Goal: Information Seeking & Learning: Learn about a topic

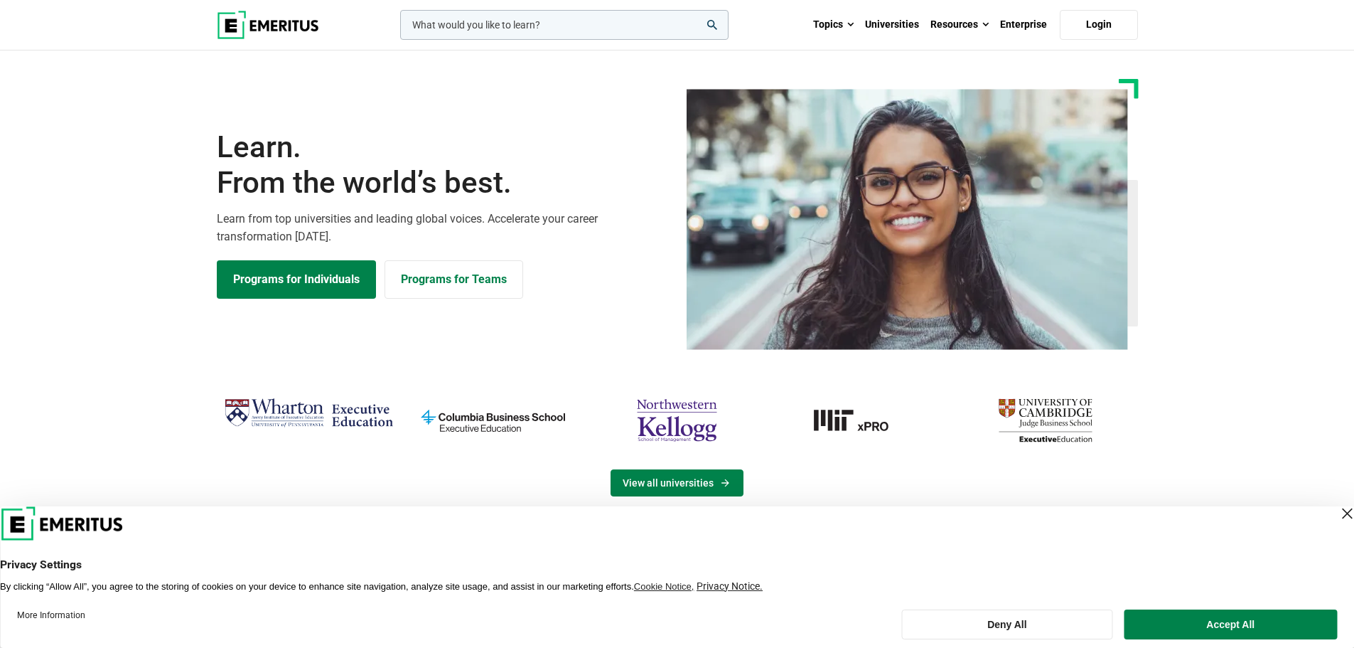
click at [680, 479] on link "View all universities" at bounding box center [677, 482] width 133 height 27
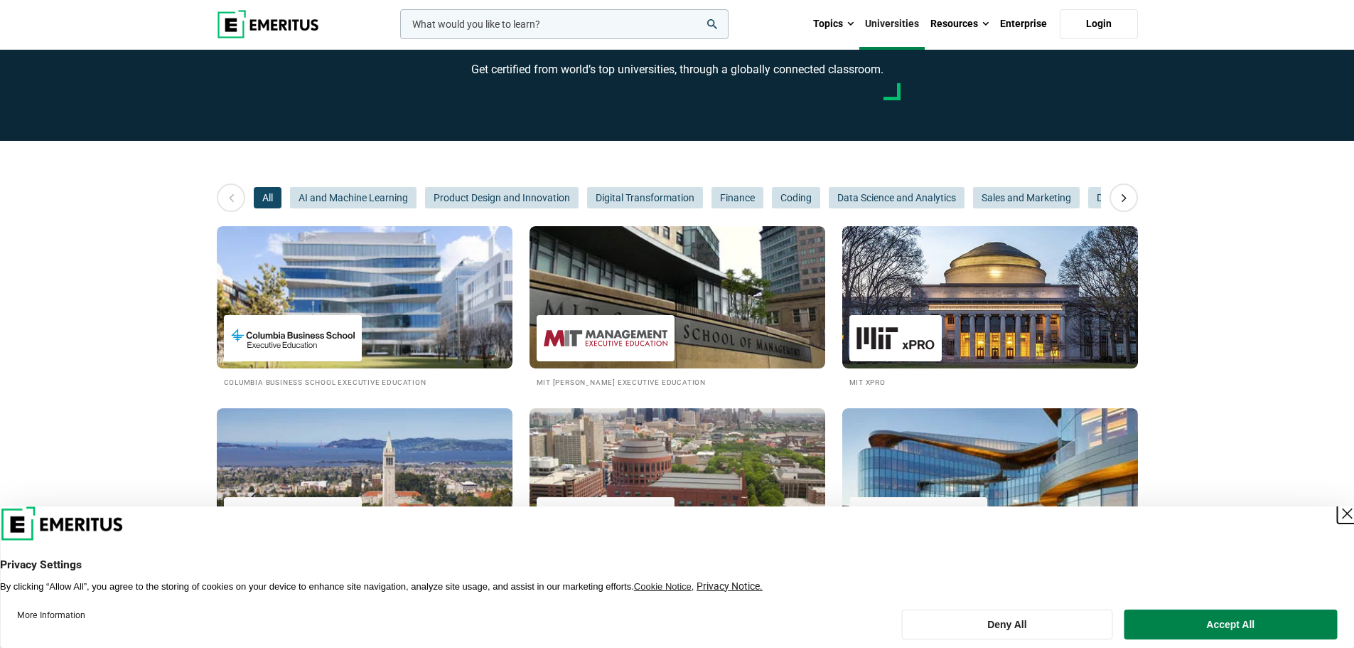
click at [1337, 510] on div "Close Layer" at bounding box center [1347, 513] width 20 height 20
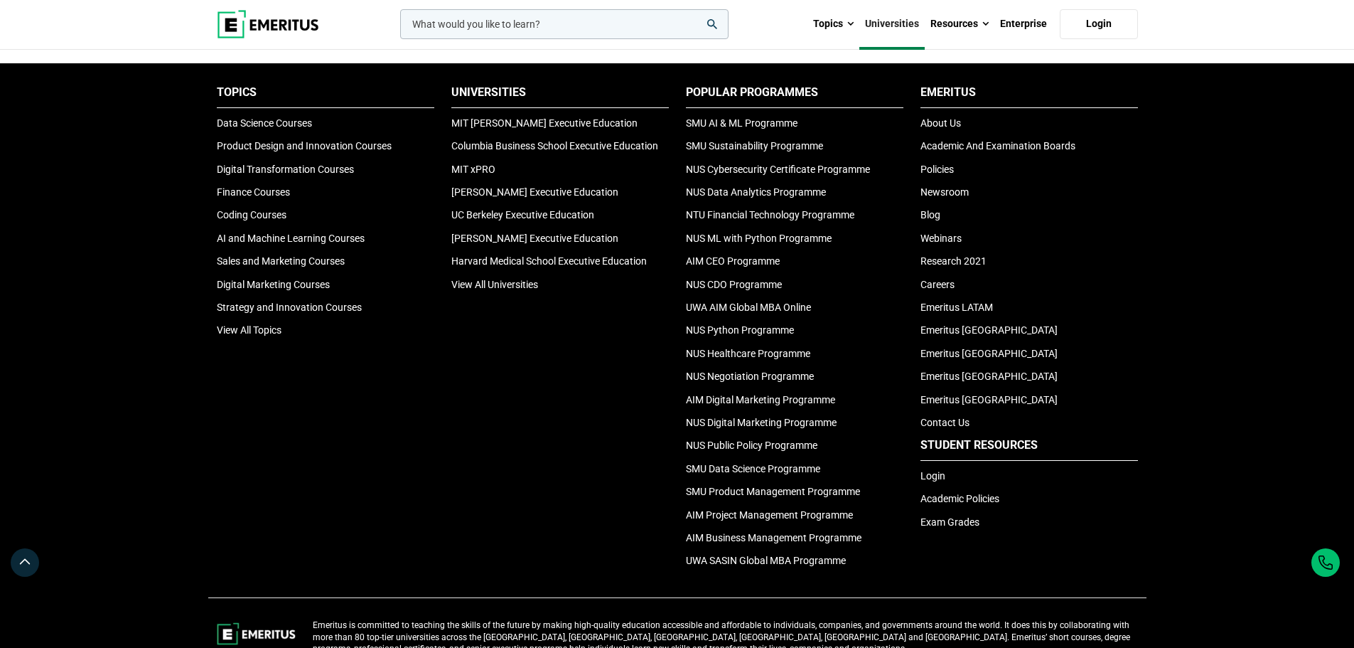
scroll to position [2993, 0]
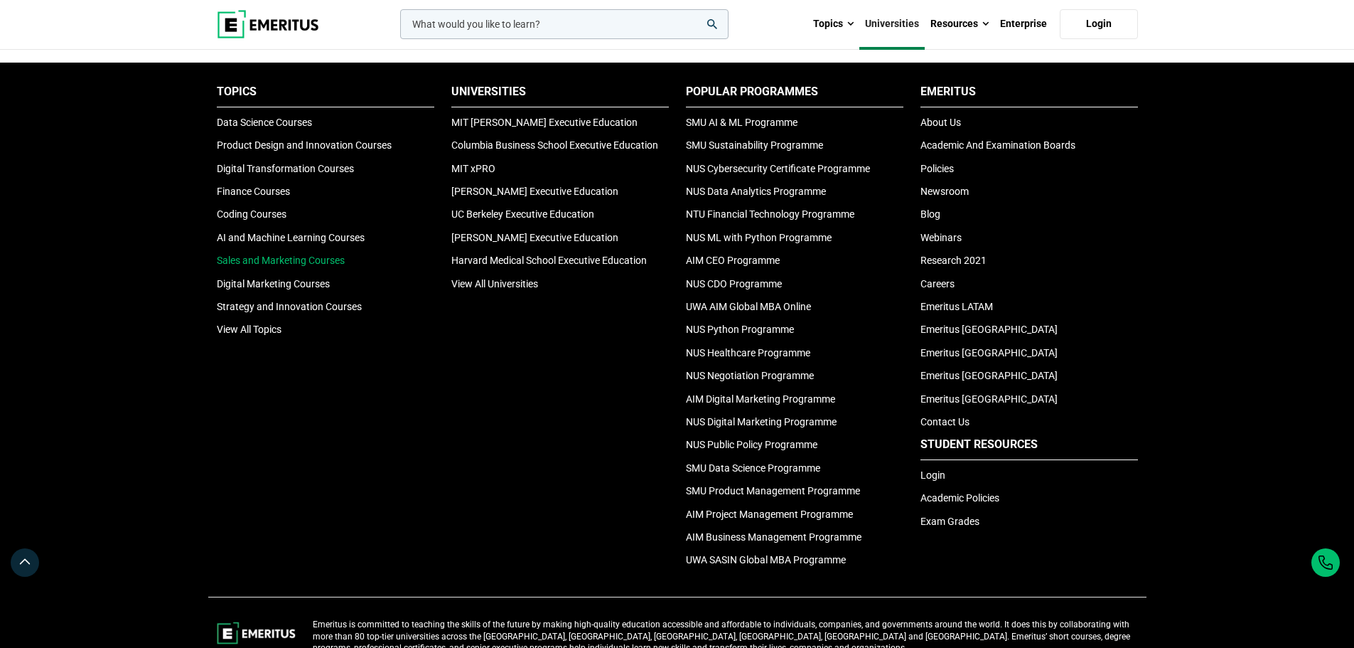
click at [308, 261] on link "Sales and Marketing Courses" at bounding box center [281, 259] width 128 height 11
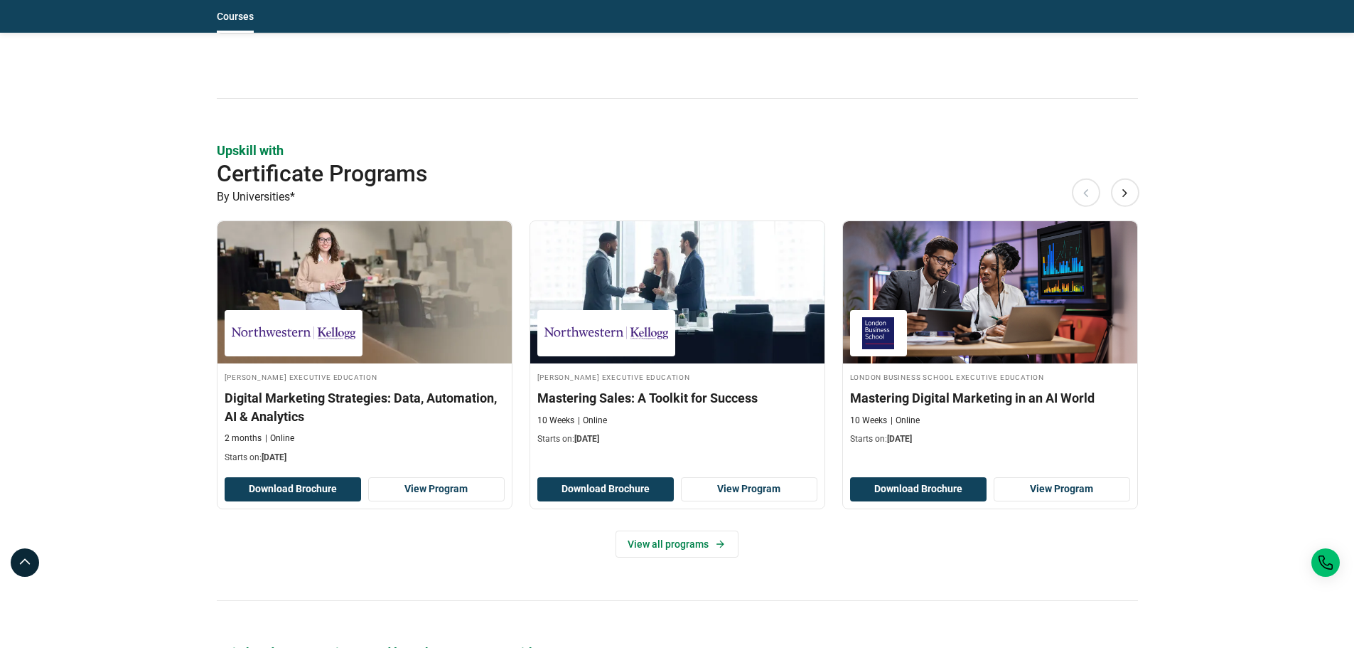
scroll to position [1058, 0]
